Goal: Information Seeking & Learning: Learn about a topic

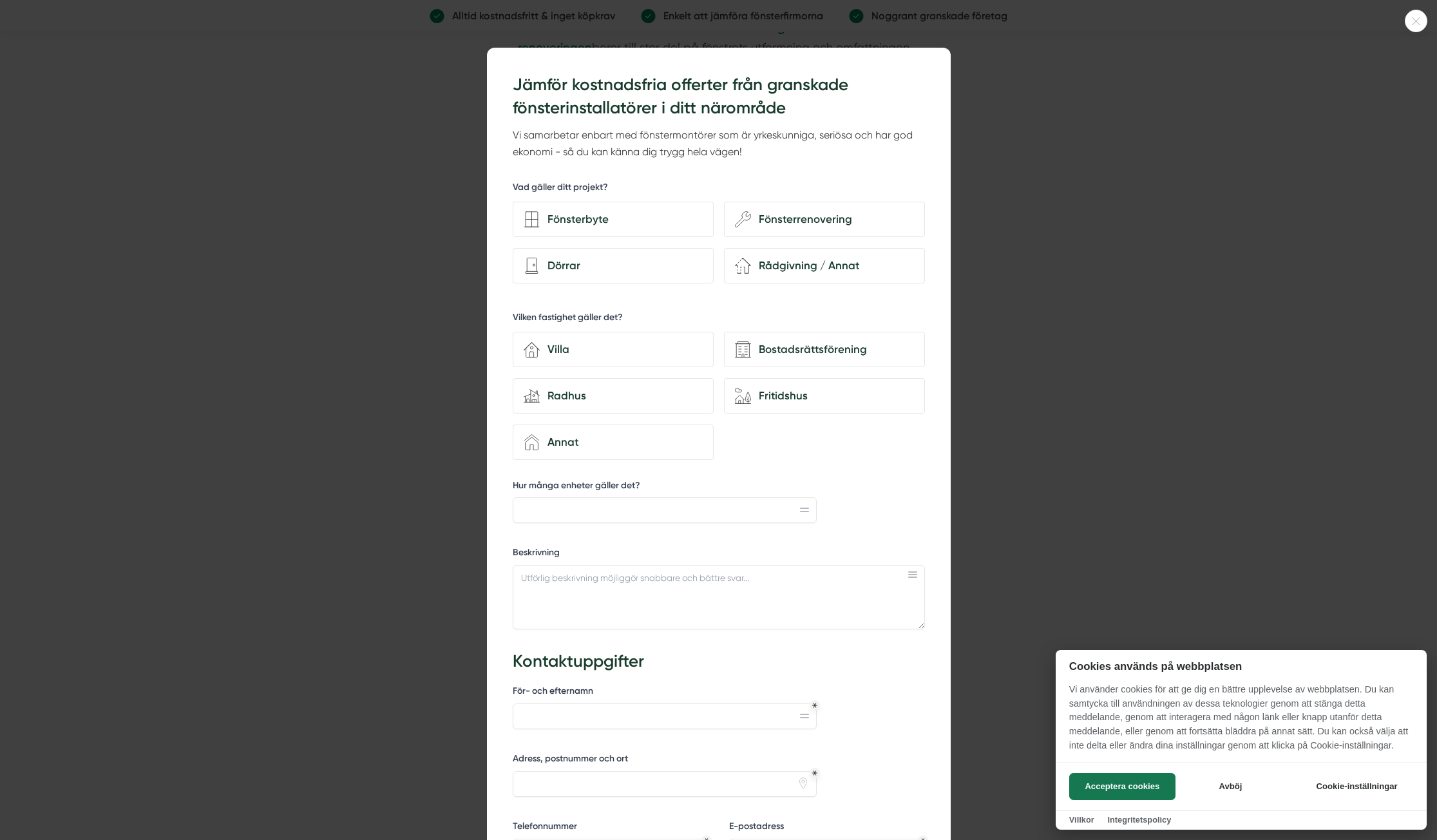
scroll to position [1, 0]
click at [1160, 778] on button "Acceptera cookies" at bounding box center [1122, 786] width 107 height 27
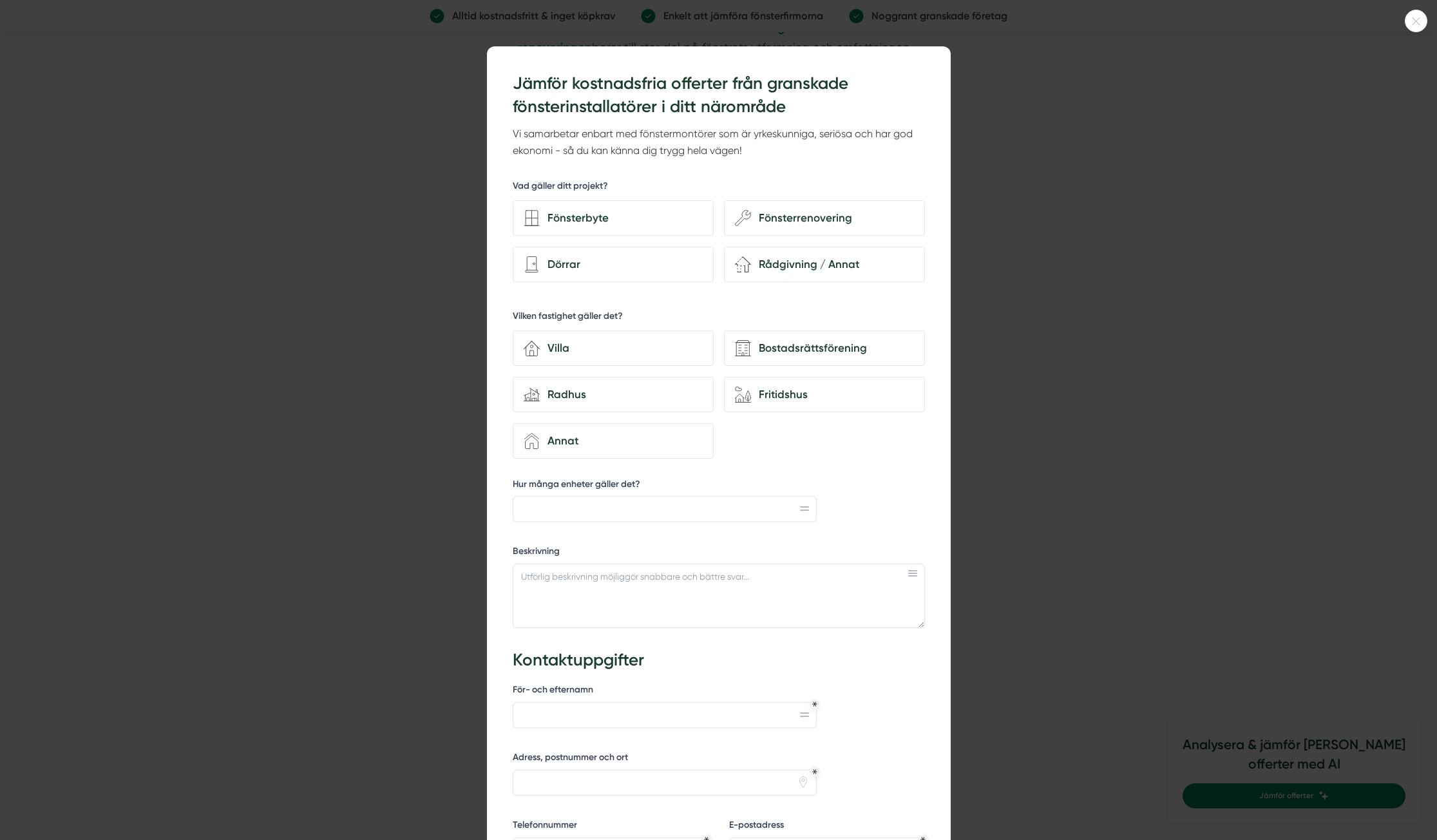
click at [1413, 12] on div at bounding box center [1416, 20] width 22 height 22
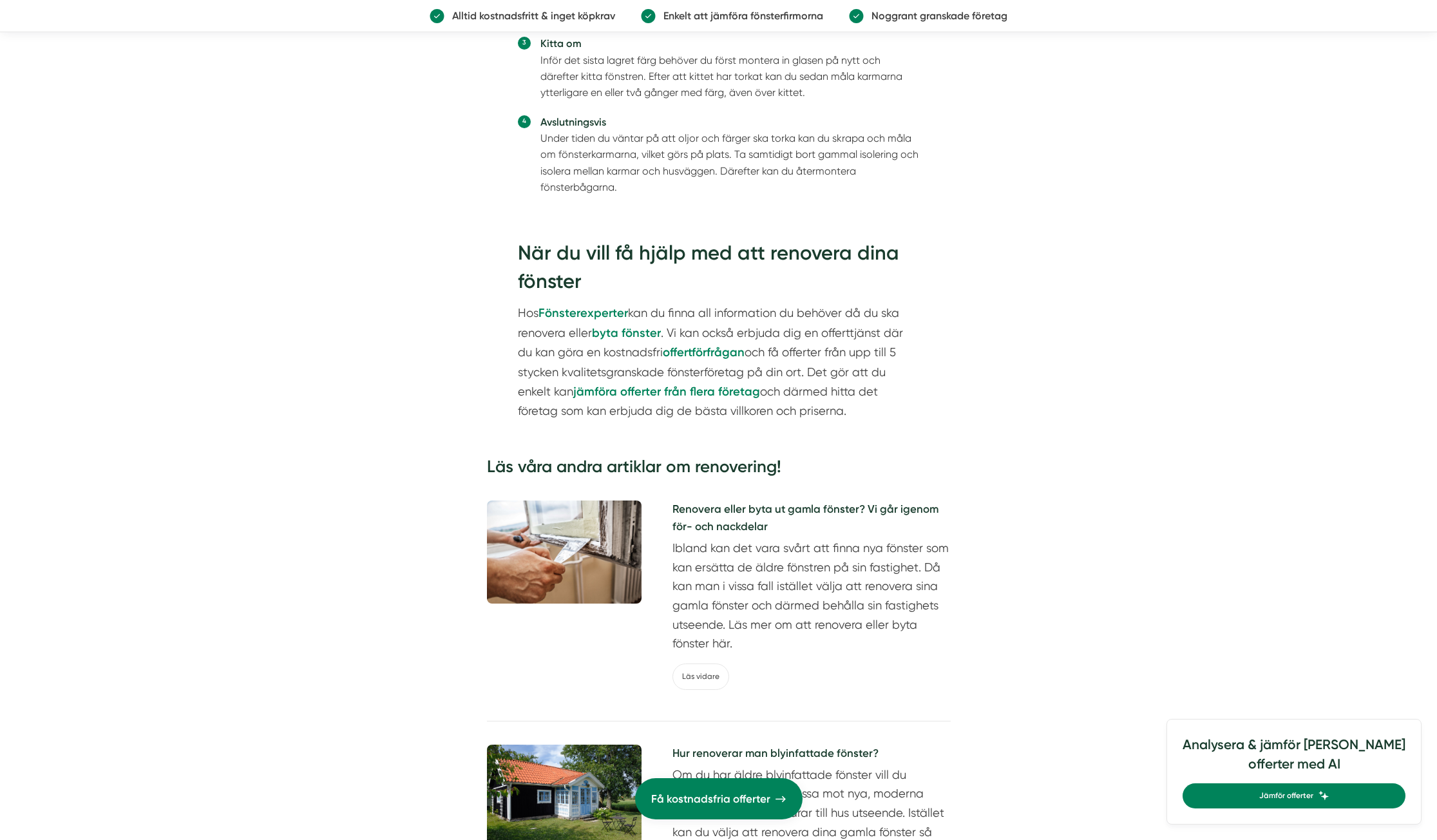
scroll to position [2367, 0]
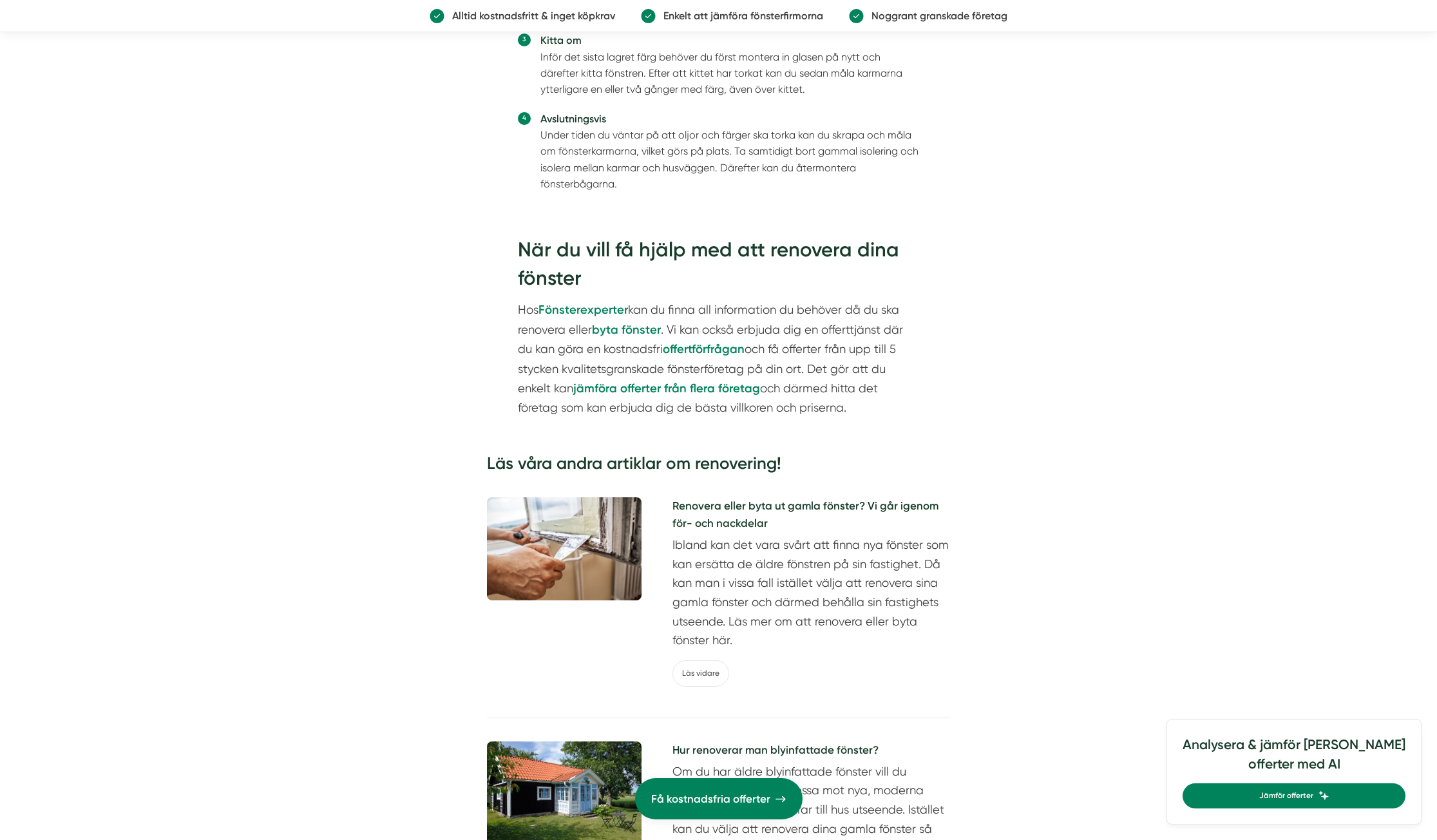
click at [793, 498] on h5 "Renovera eller byta ut gamla fönster? Vi går igenom för- och nackdelar" at bounding box center [812, 516] width 279 height 38
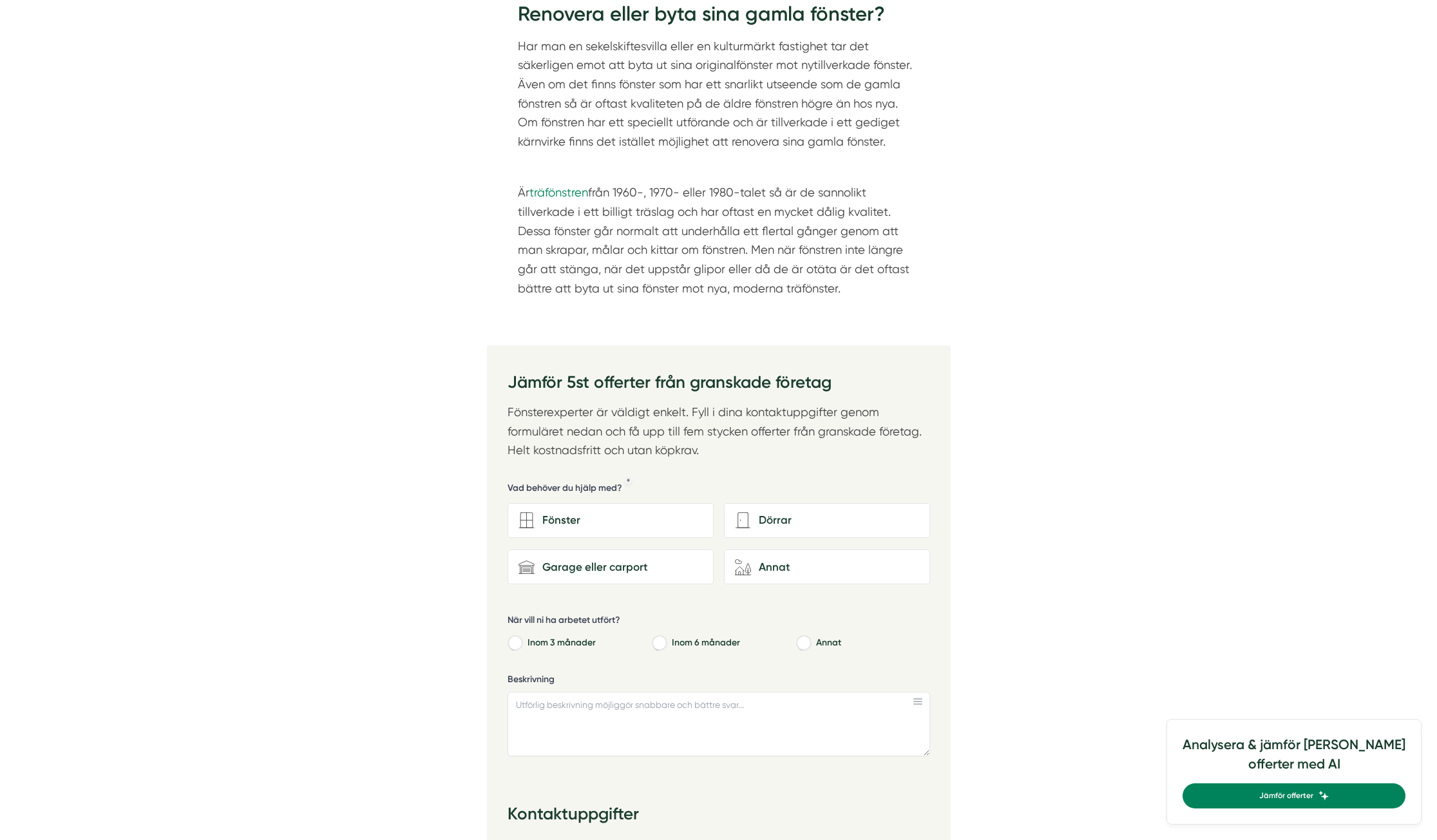
scroll to position [954, 0]
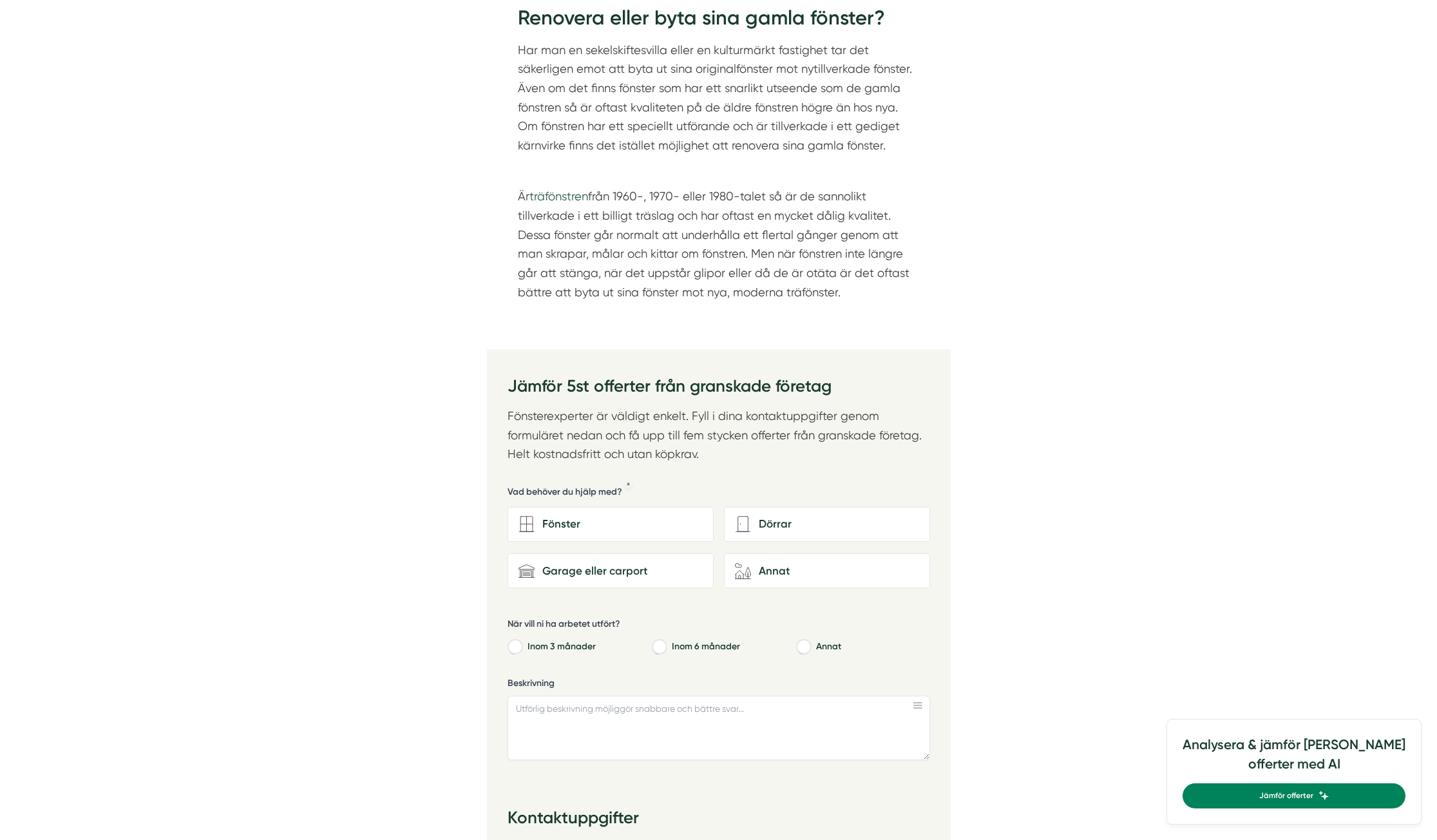
click at [564, 189] on link "träfönstren" at bounding box center [559, 196] width 59 height 14
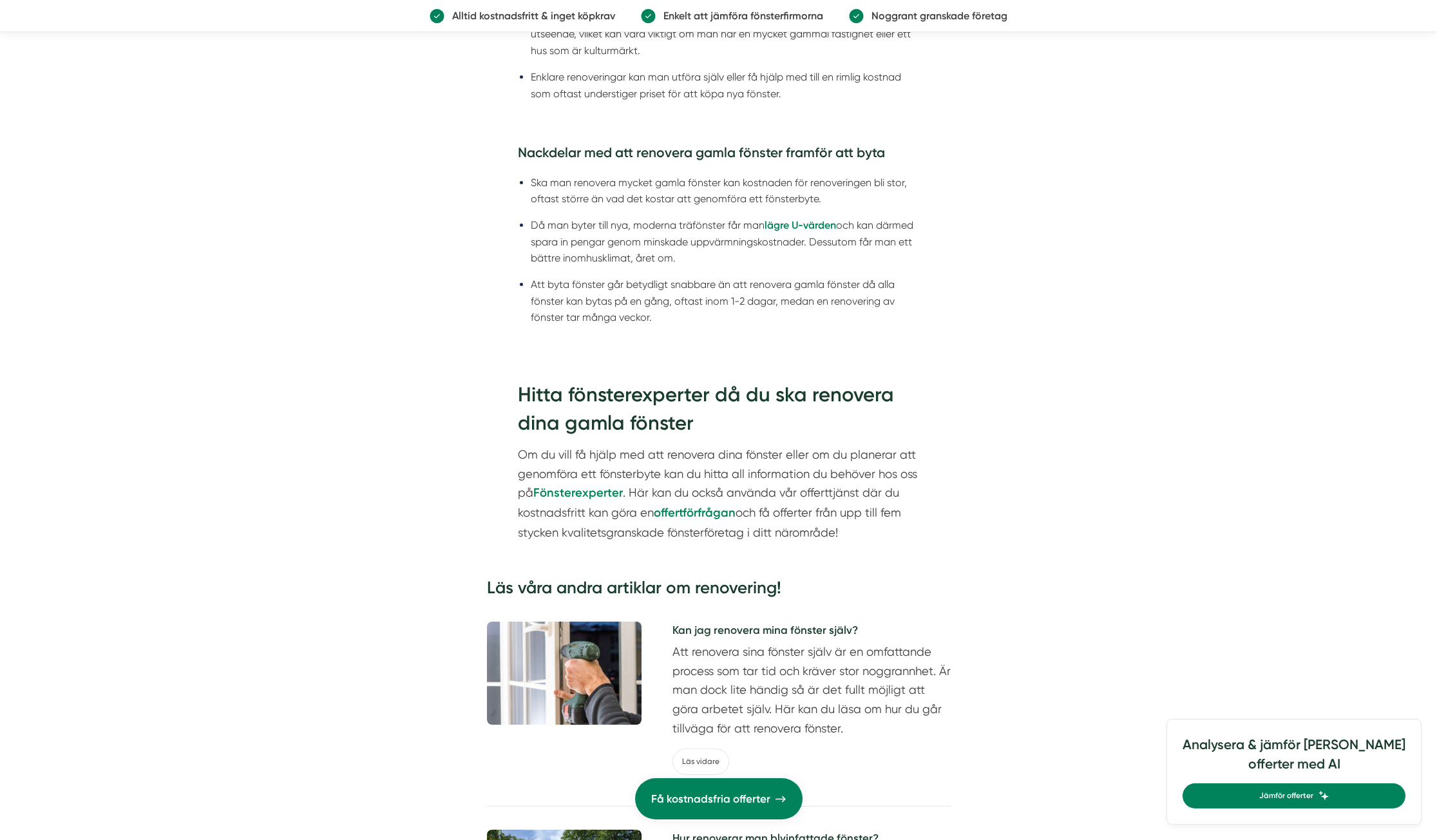
scroll to position [3050, 0]
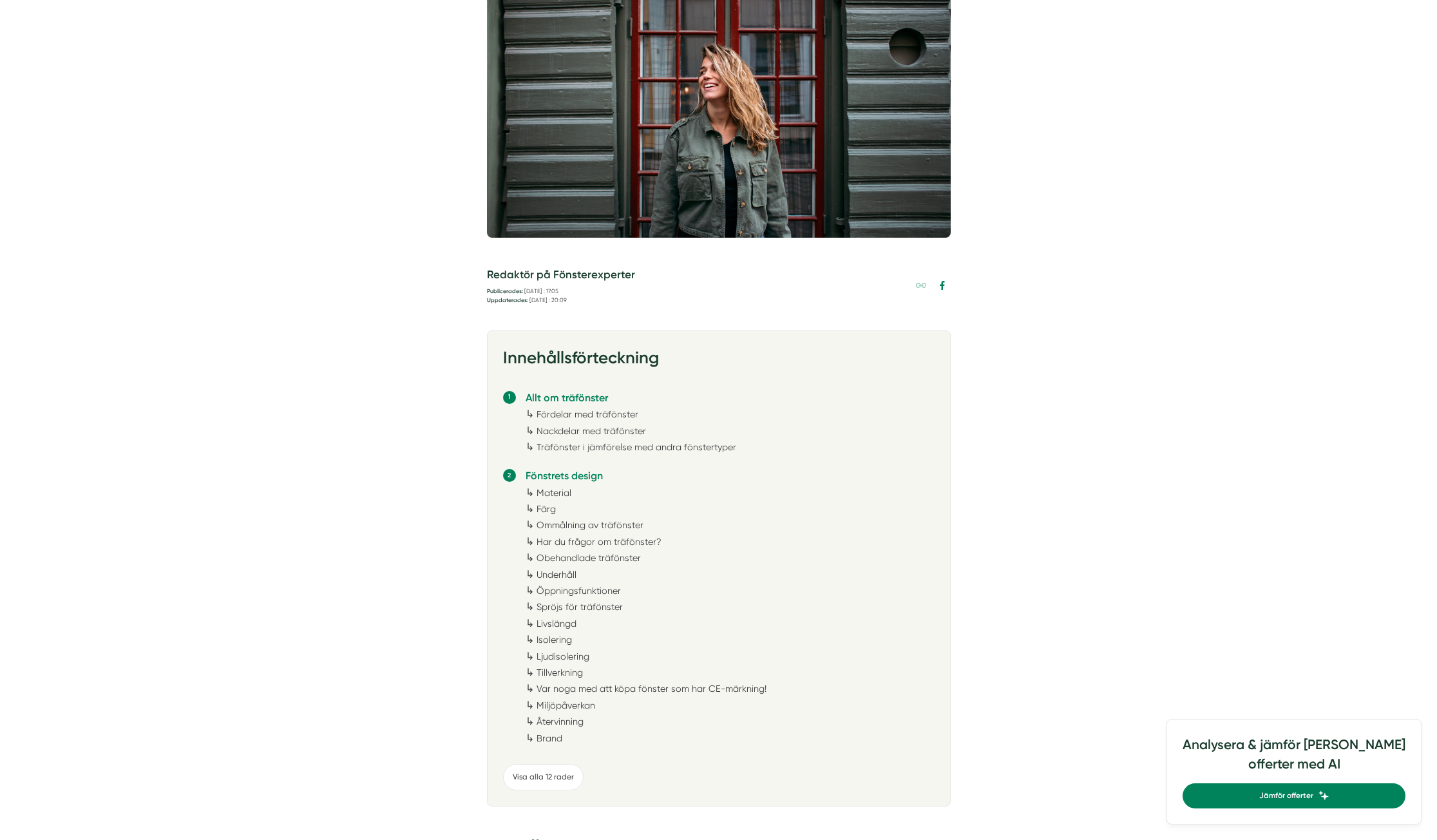
scroll to position [533, 0]
